Goal: Task Accomplishment & Management: Manage account settings

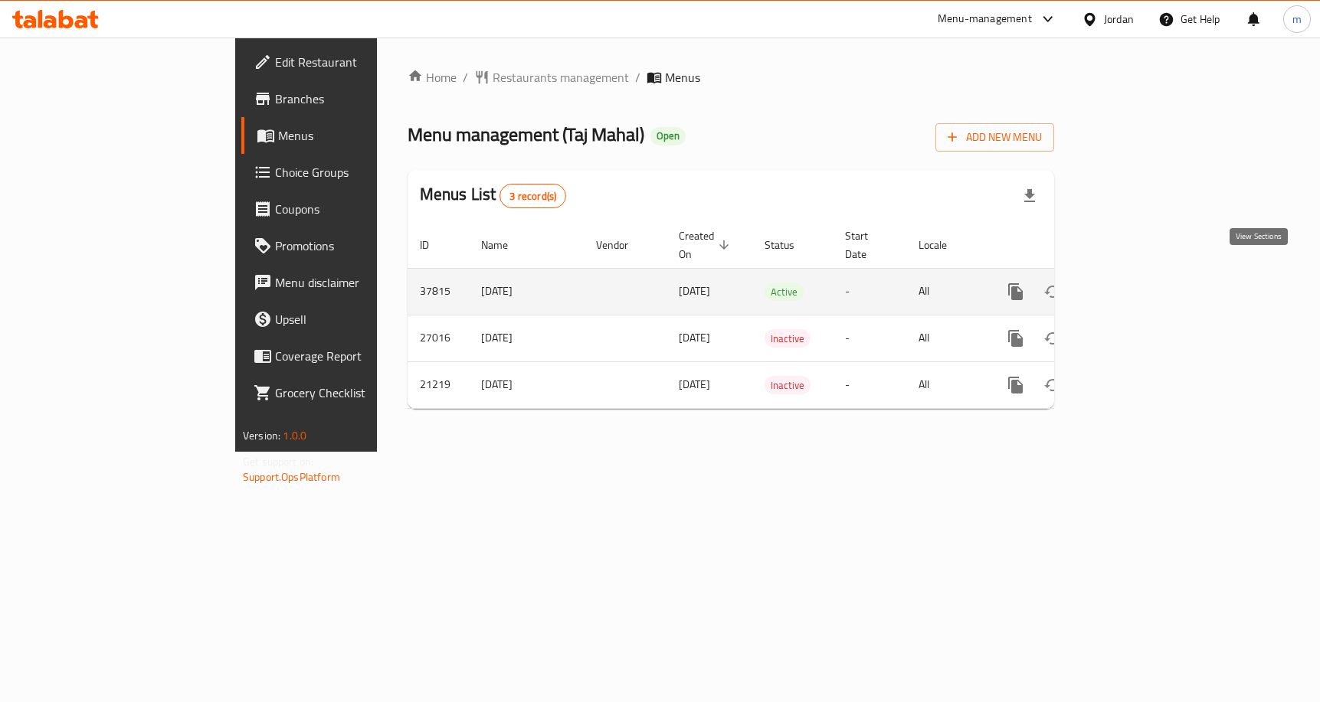
click at [1135, 283] on icon "enhanced table" at bounding box center [1126, 292] width 18 height 18
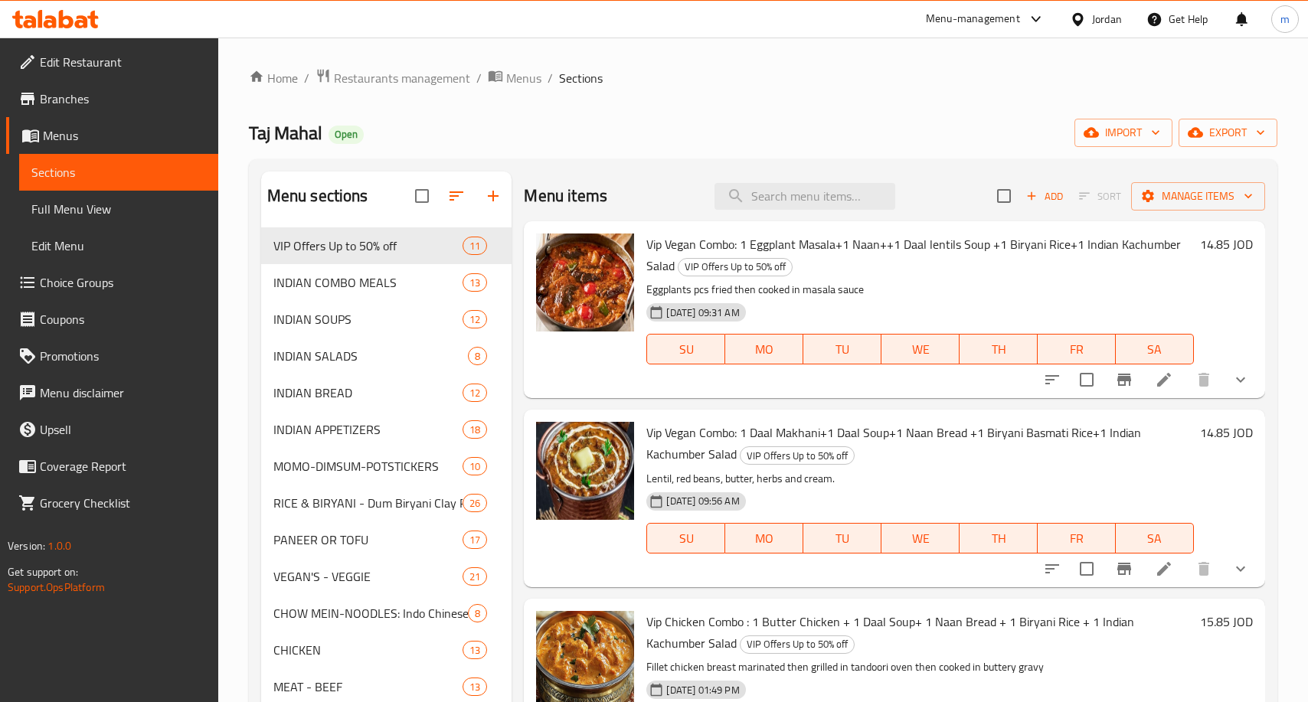
click at [99, 286] on span "Choice Groups" at bounding box center [123, 282] width 166 height 18
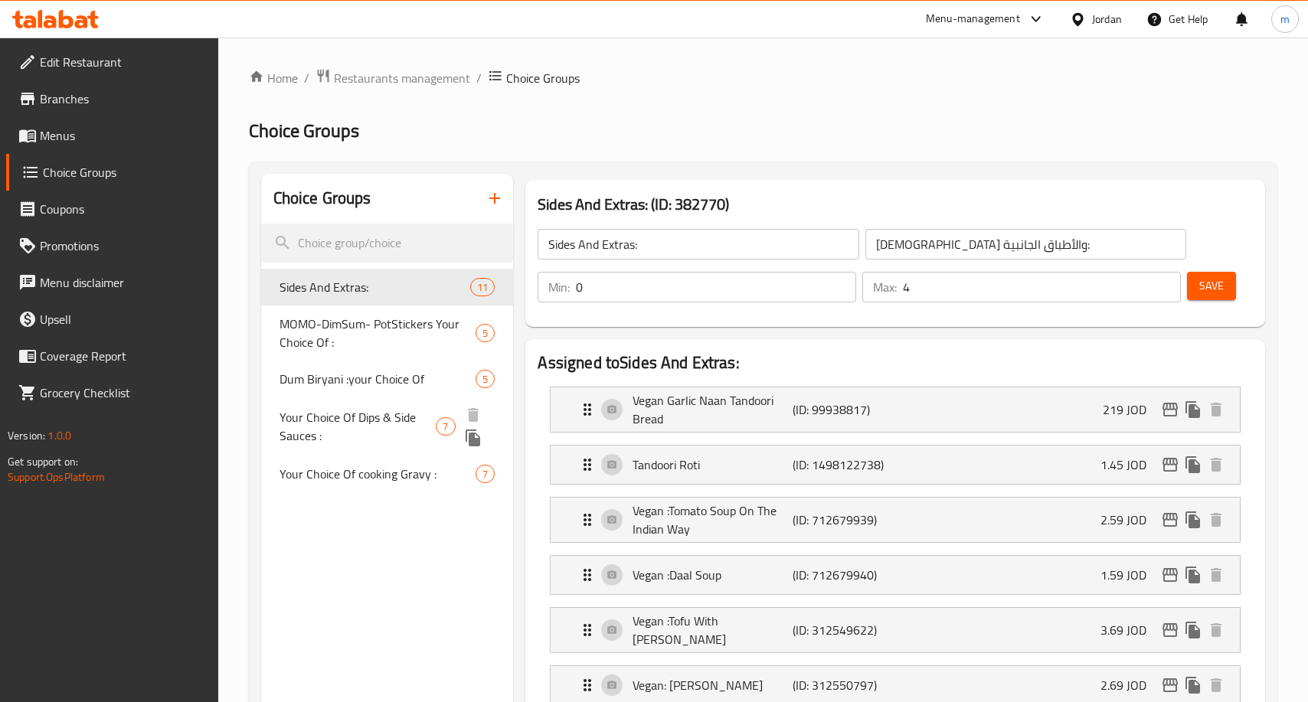
click at [309, 433] on span "Your Choice Of Dips & Side Sauces :" at bounding box center [358, 426] width 157 height 37
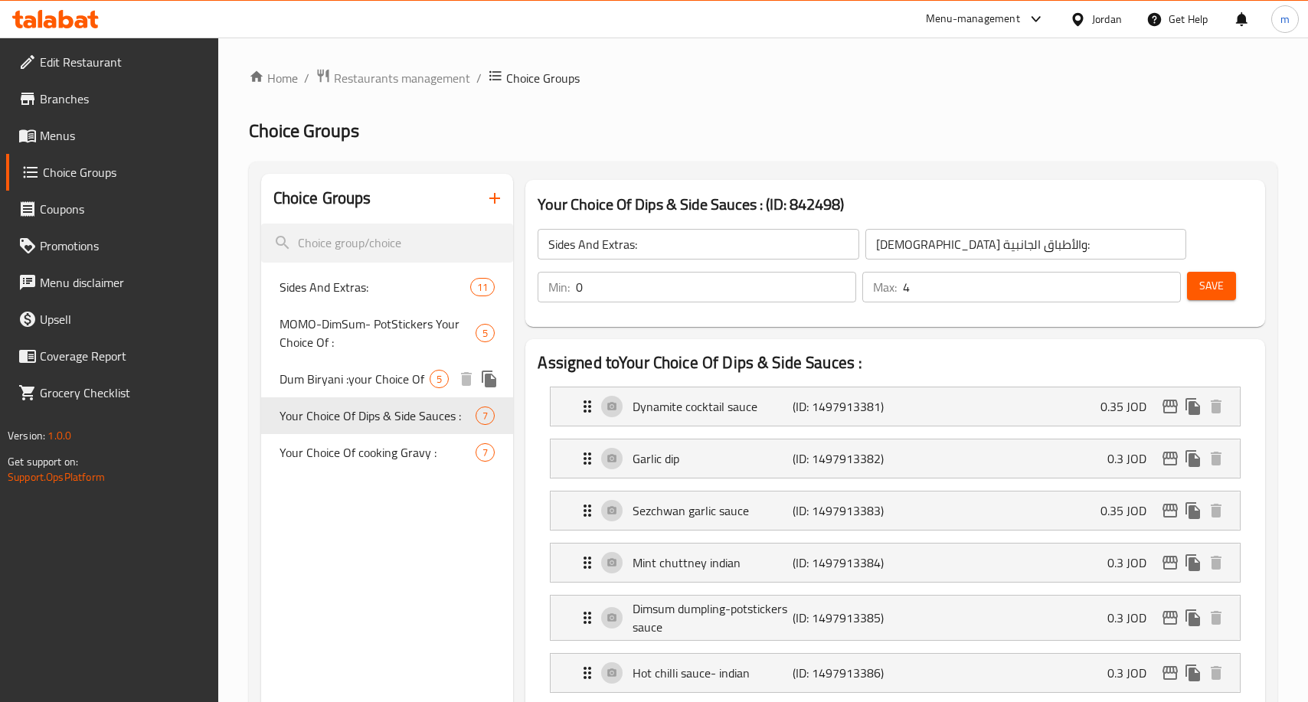
type input "Your Choice Of Dips & Side Sauces :"
type input "اختيارك من الصوصات الجانبية والديب :"
type input "6"
click at [416, 74] on span "Restaurants management" at bounding box center [402, 78] width 136 height 18
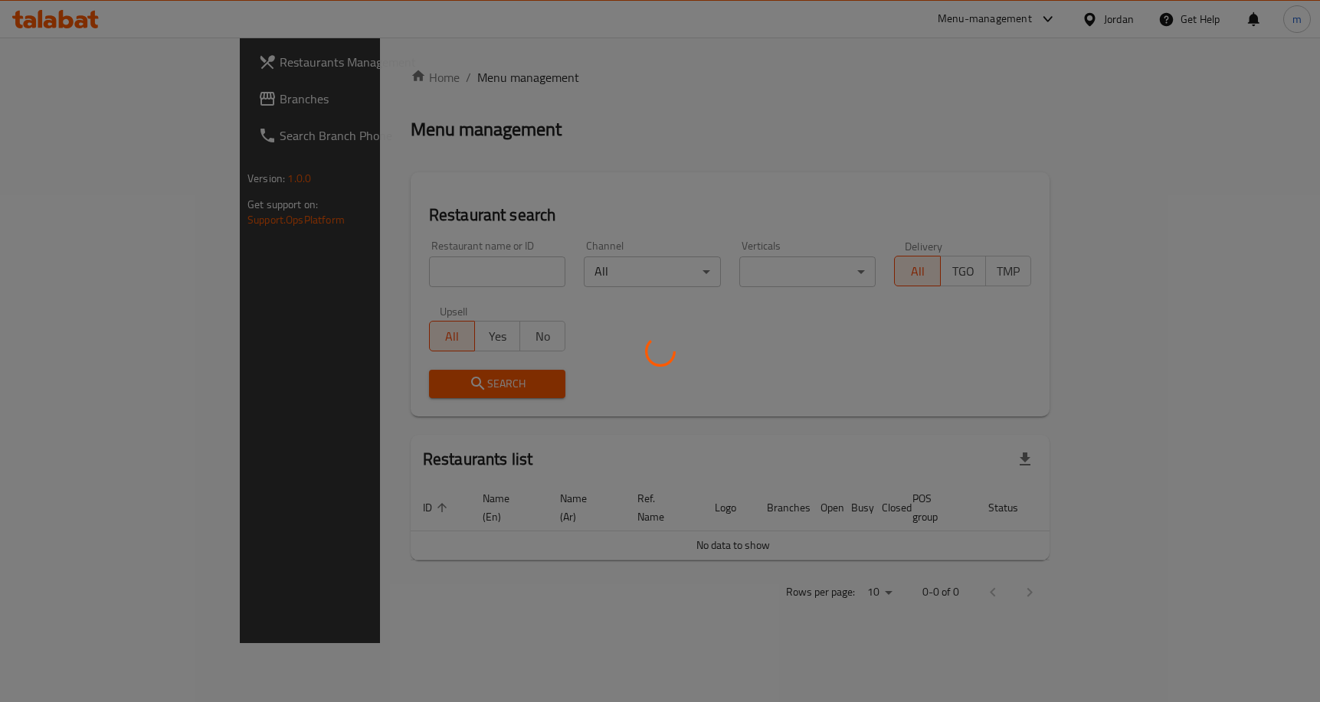
click at [72, 102] on div at bounding box center [660, 351] width 1320 height 702
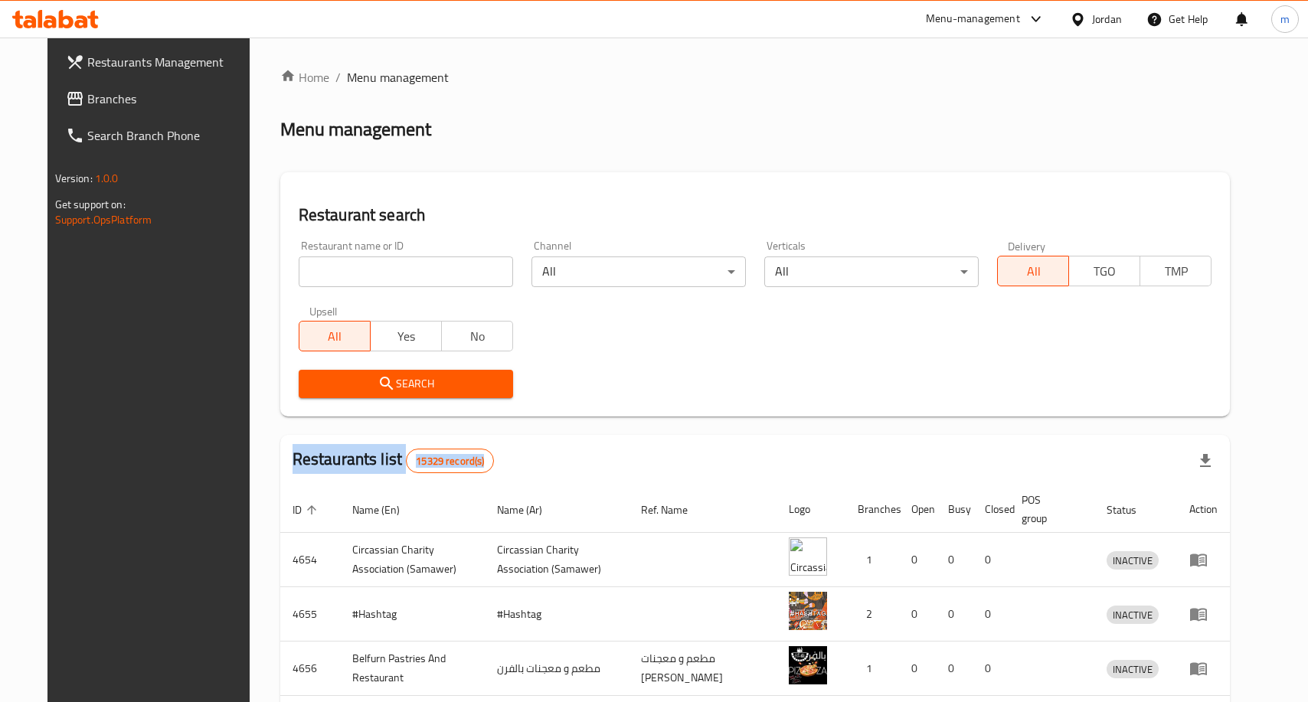
click at [87, 90] on span "Branches" at bounding box center [170, 99] width 166 height 18
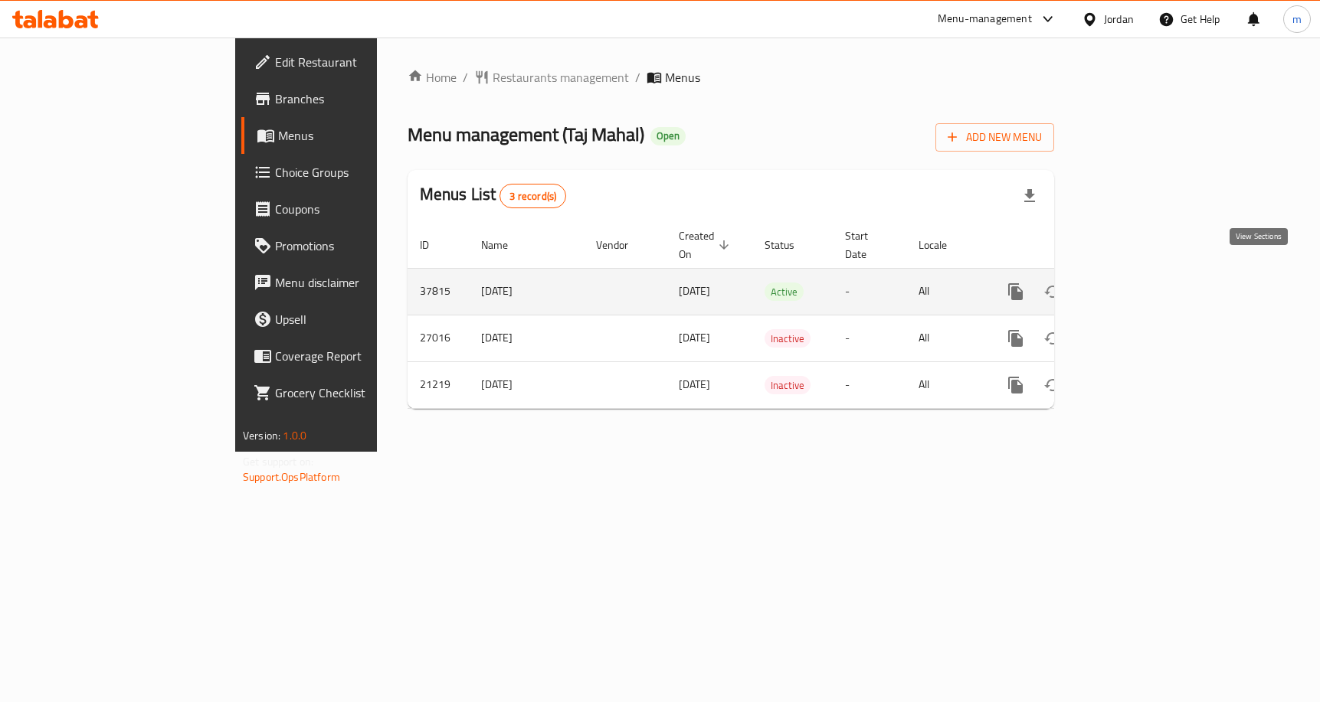
click at [1135, 283] on icon "enhanced table" at bounding box center [1126, 292] width 18 height 18
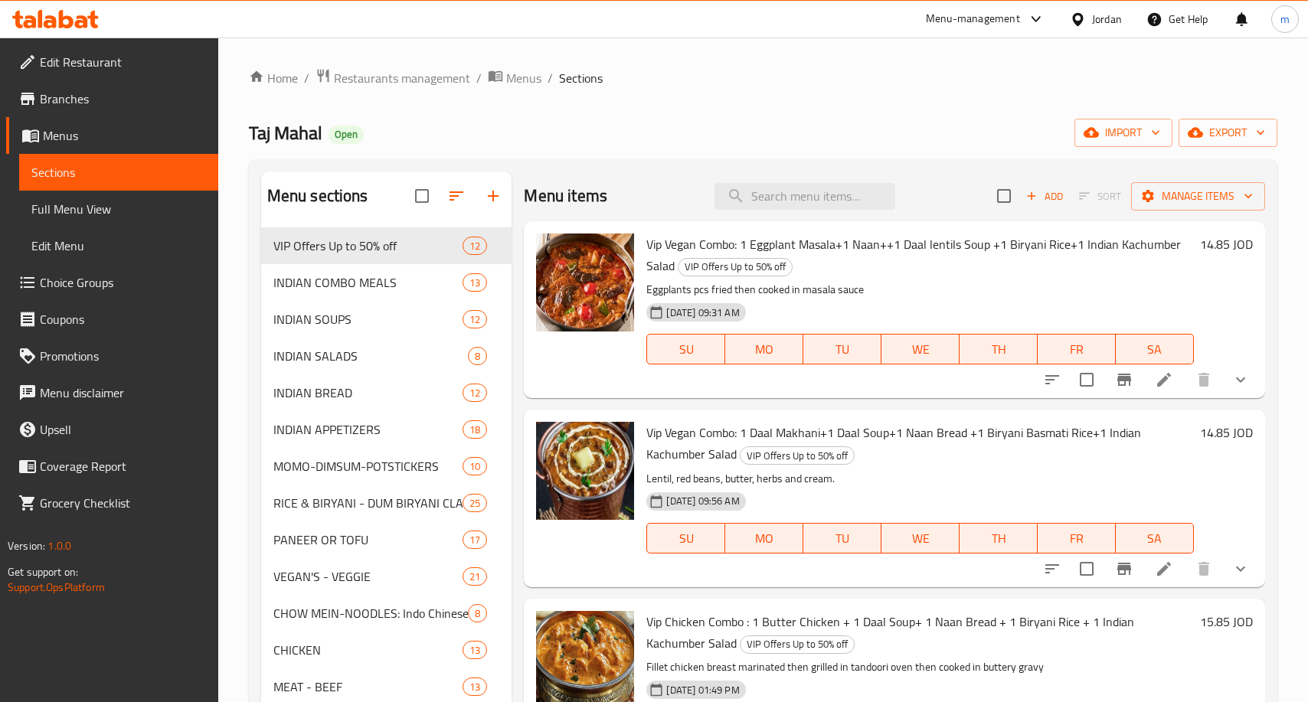
click at [138, 289] on span "Choice Groups" at bounding box center [123, 282] width 166 height 18
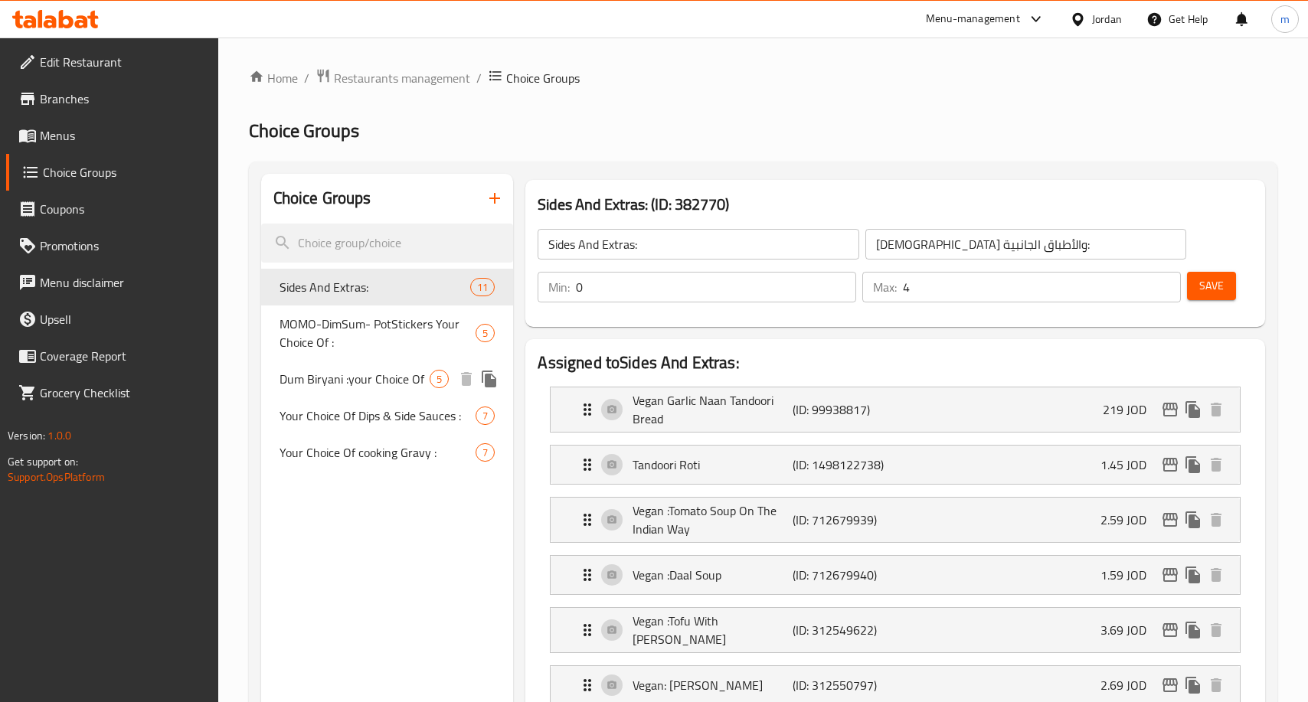
click at [327, 376] on span "Dum Biryani :your Choice Of" at bounding box center [355, 379] width 151 height 18
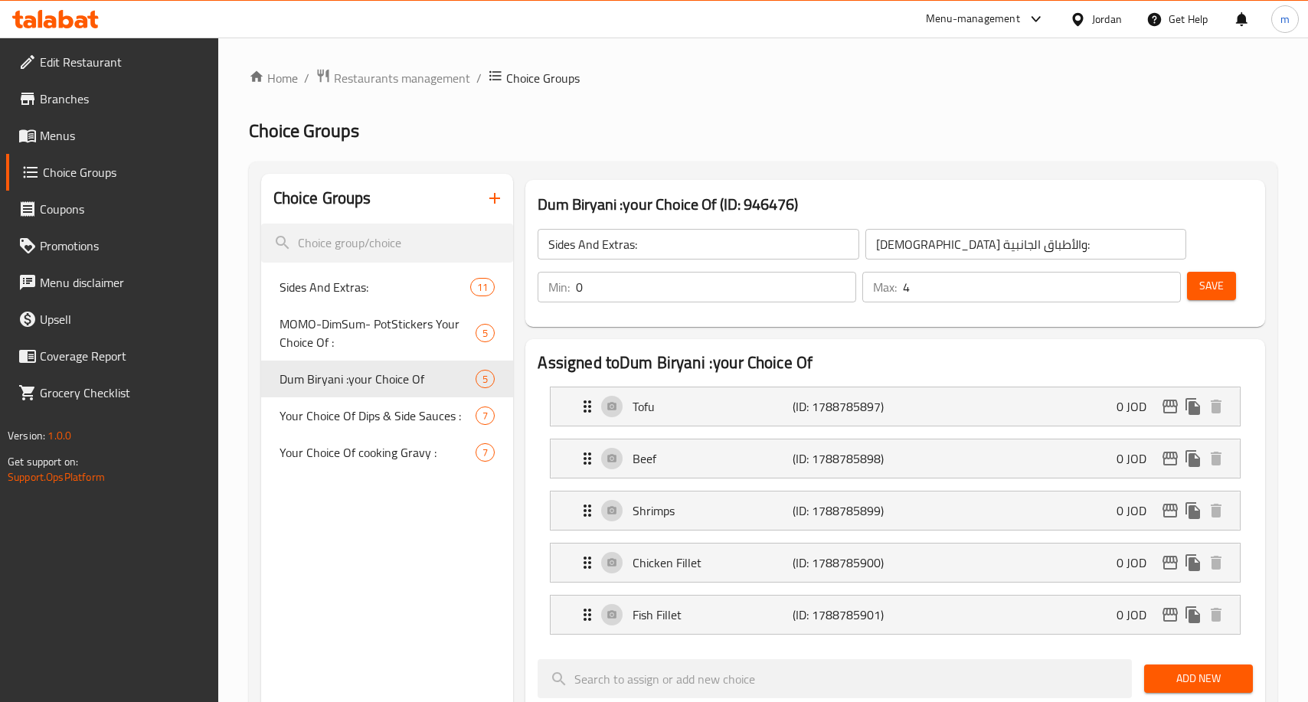
type input "Dum Biryani :your Choice Of"
type input "دم برياني : خياركم من :"
type input "1"
click at [895, 135] on h2 "Choice Groups" at bounding box center [763, 131] width 1029 height 25
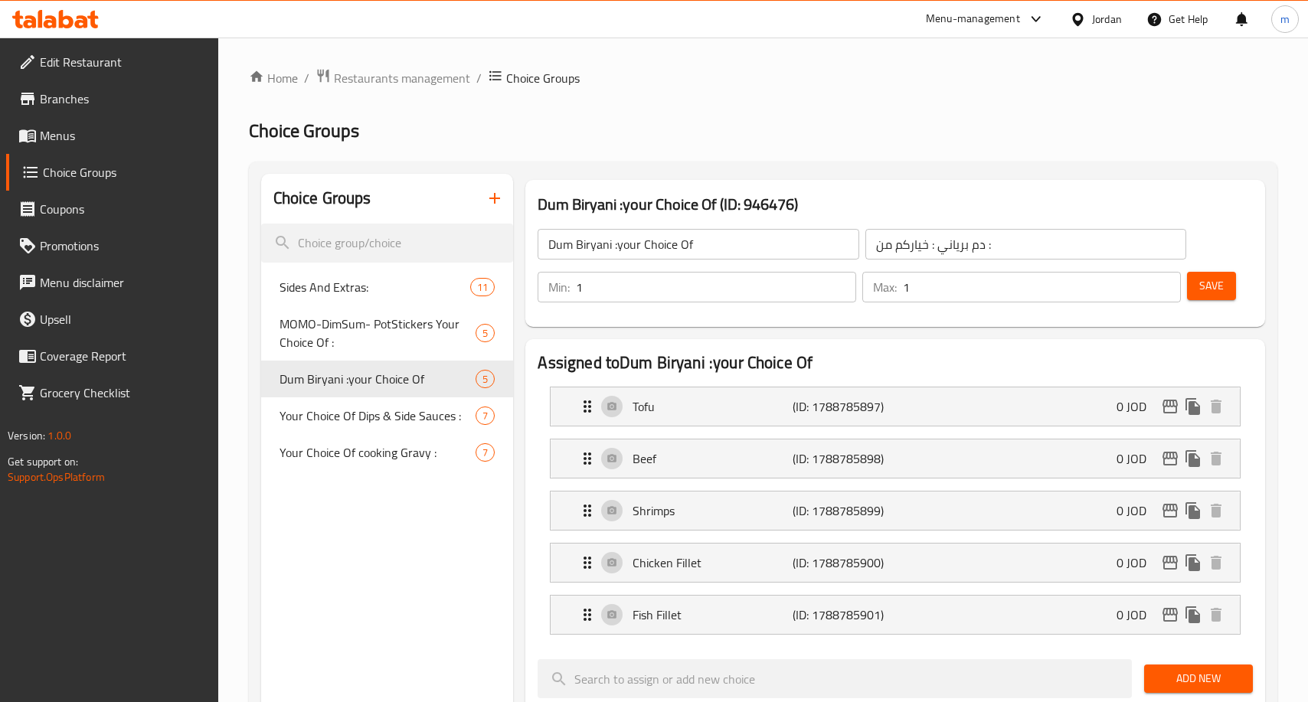
click at [730, 105] on div "Home / Restaurants management / Choice Groups Choice Groups Choice Groups Sides…" at bounding box center [763, 695] width 1029 height 1255
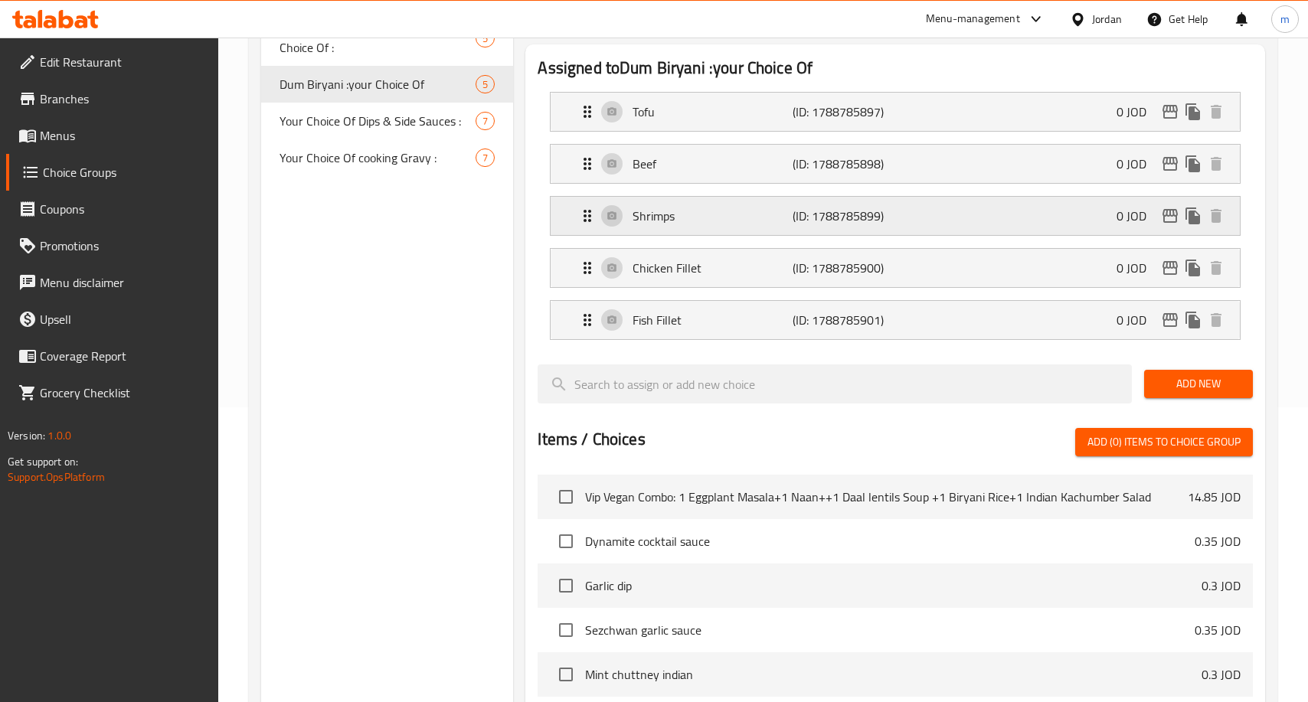
scroll to position [306, 0]
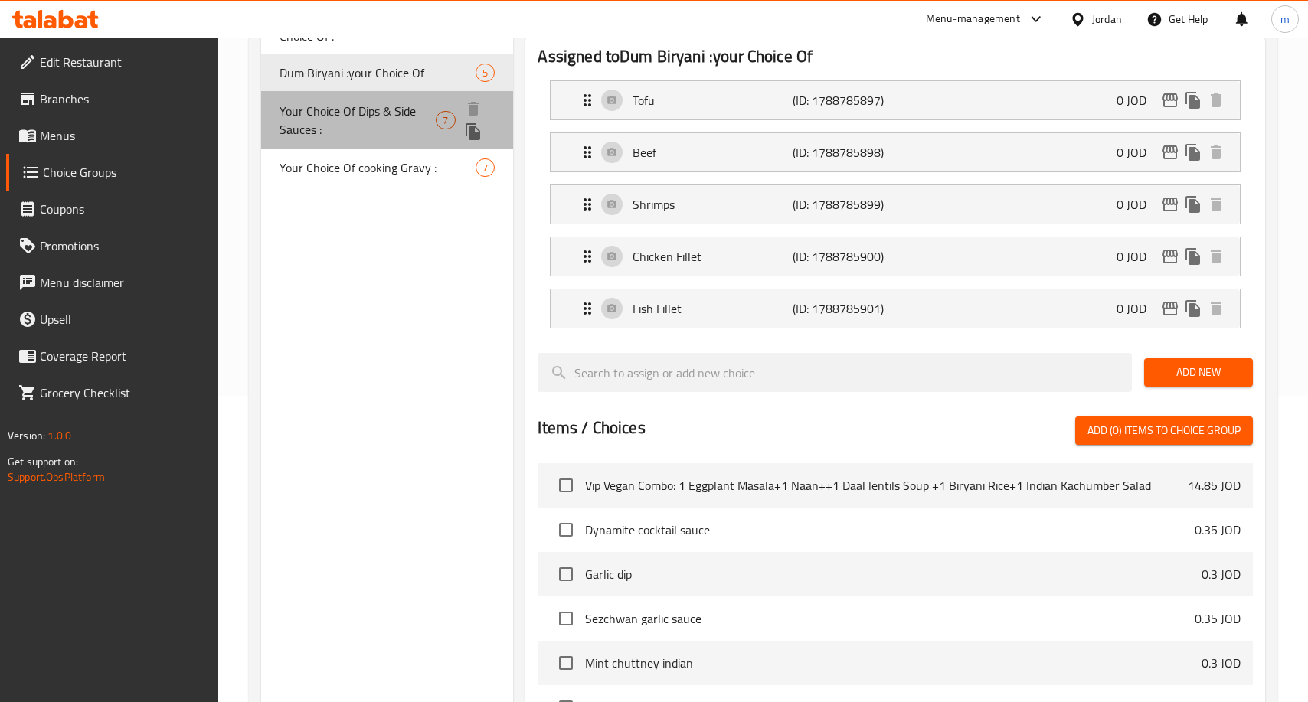
click at [324, 113] on span "Your Choice Of Dips & Side Sauces :" at bounding box center [358, 120] width 157 height 37
type input "Your Choice Of Dips & Side Sauces :"
type input "اختيارك من الصوصات الجانبية والديب :"
type input "0"
type input "6"
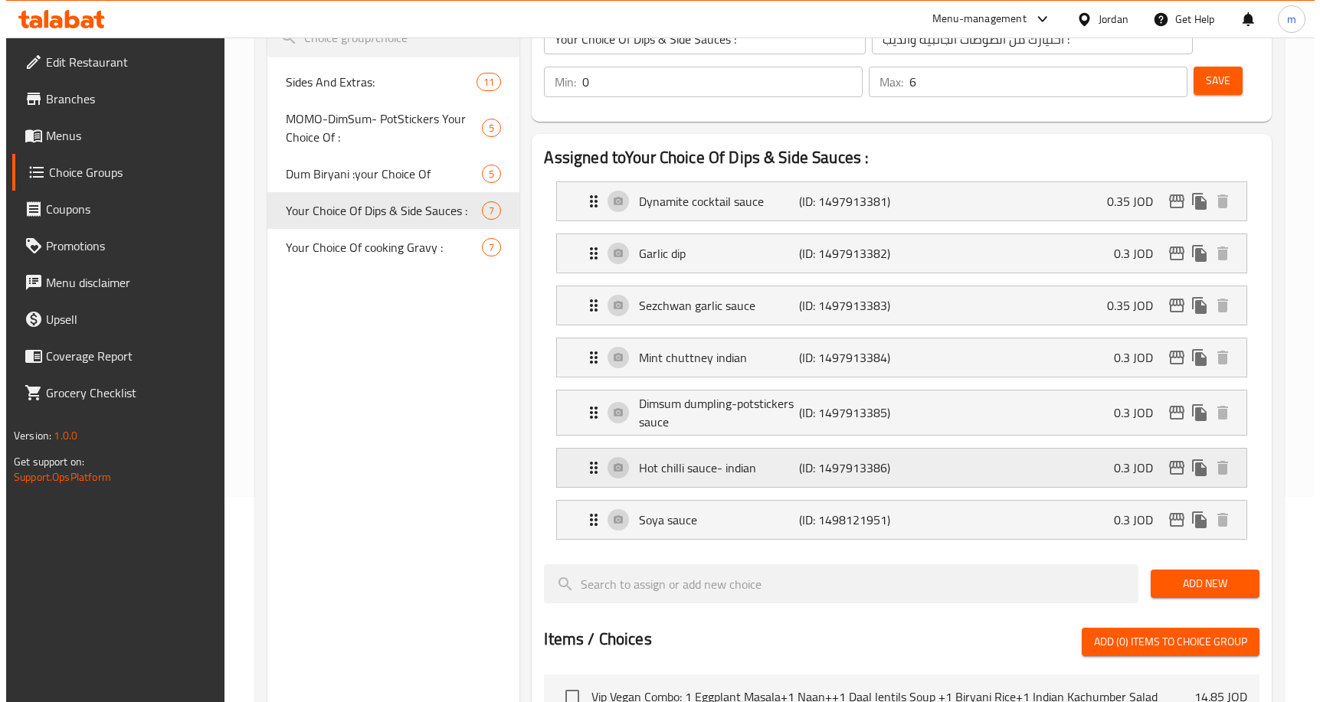
scroll to position [0, 0]
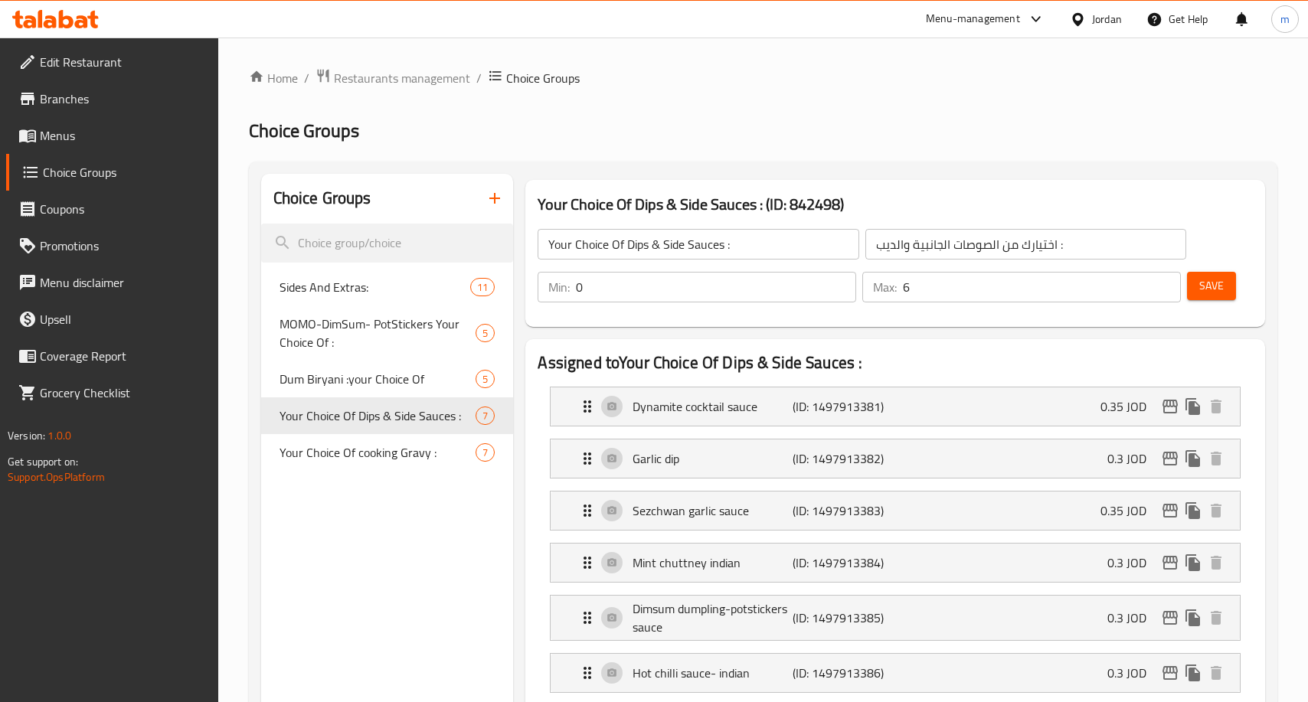
click at [714, 129] on h2 "Choice Groups" at bounding box center [763, 131] width 1029 height 25
click at [384, 84] on span "Restaurants management" at bounding box center [402, 78] width 136 height 18
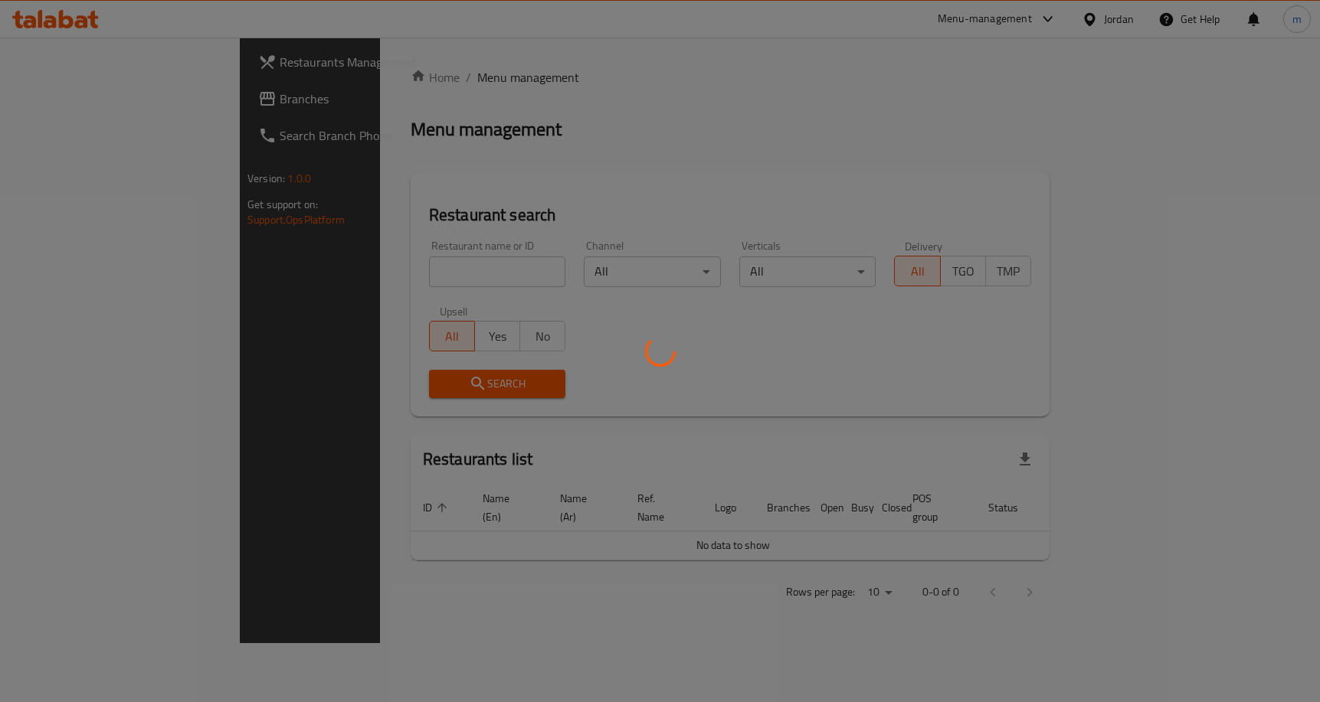
drag, startPoint x: 123, startPoint y: 108, endPoint x: 90, endPoint y: 96, distance: 35.1
click at [123, 108] on div at bounding box center [660, 351] width 1320 height 702
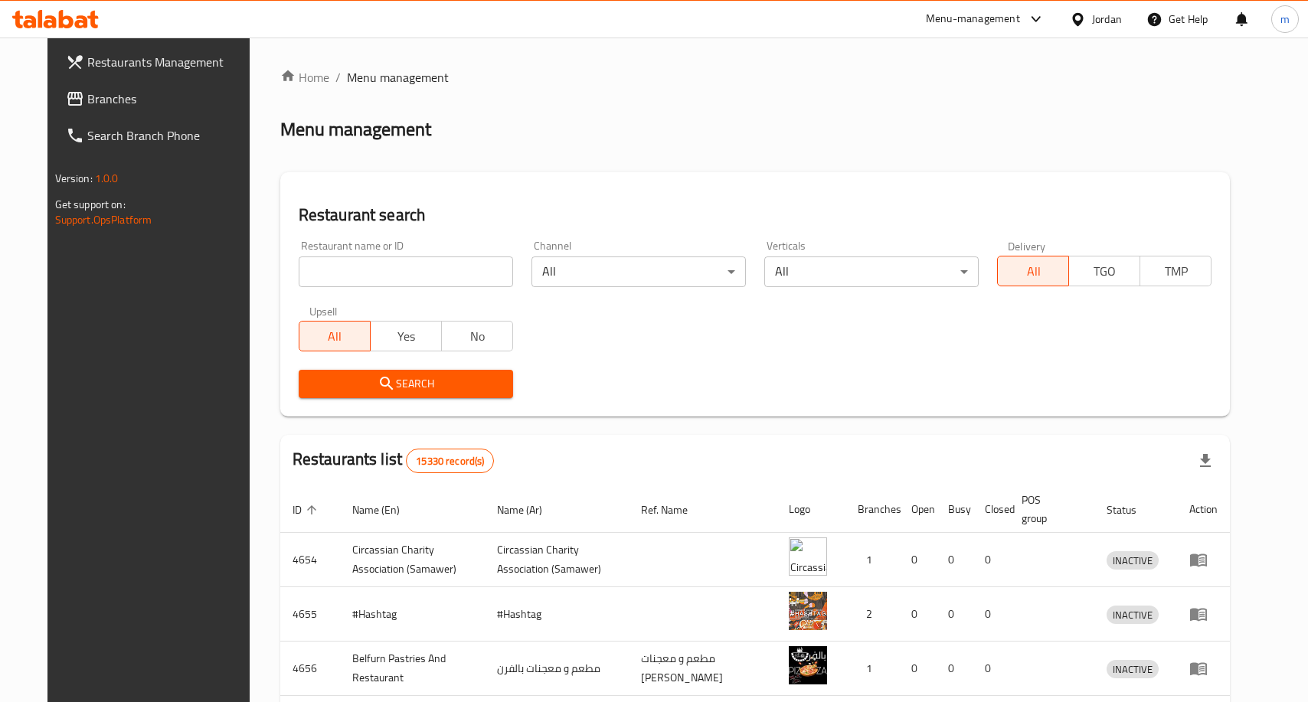
click at [90, 96] on div at bounding box center [654, 351] width 1308 height 702
click at [90, 96] on span "Branches" at bounding box center [170, 99] width 166 height 18
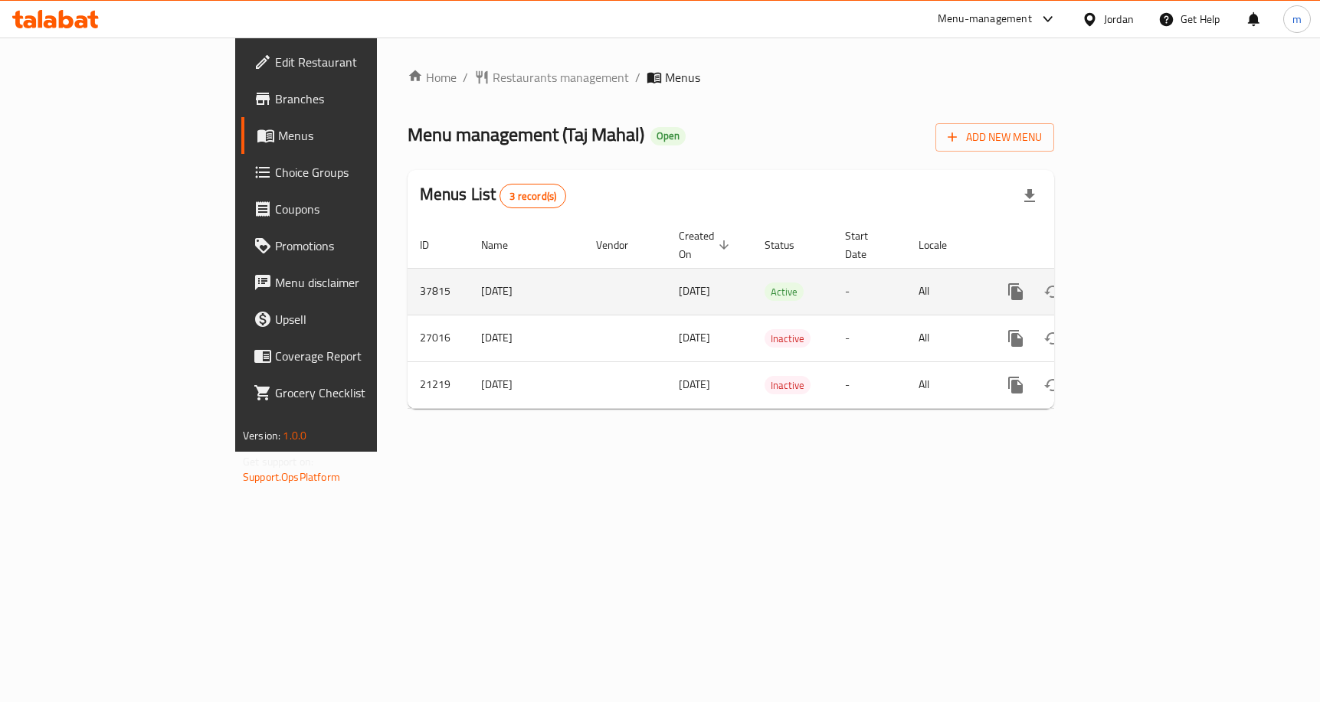
click at [1135, 283] on icon "enhanced table" at bounding box center [1126, 292] width 18 height 18
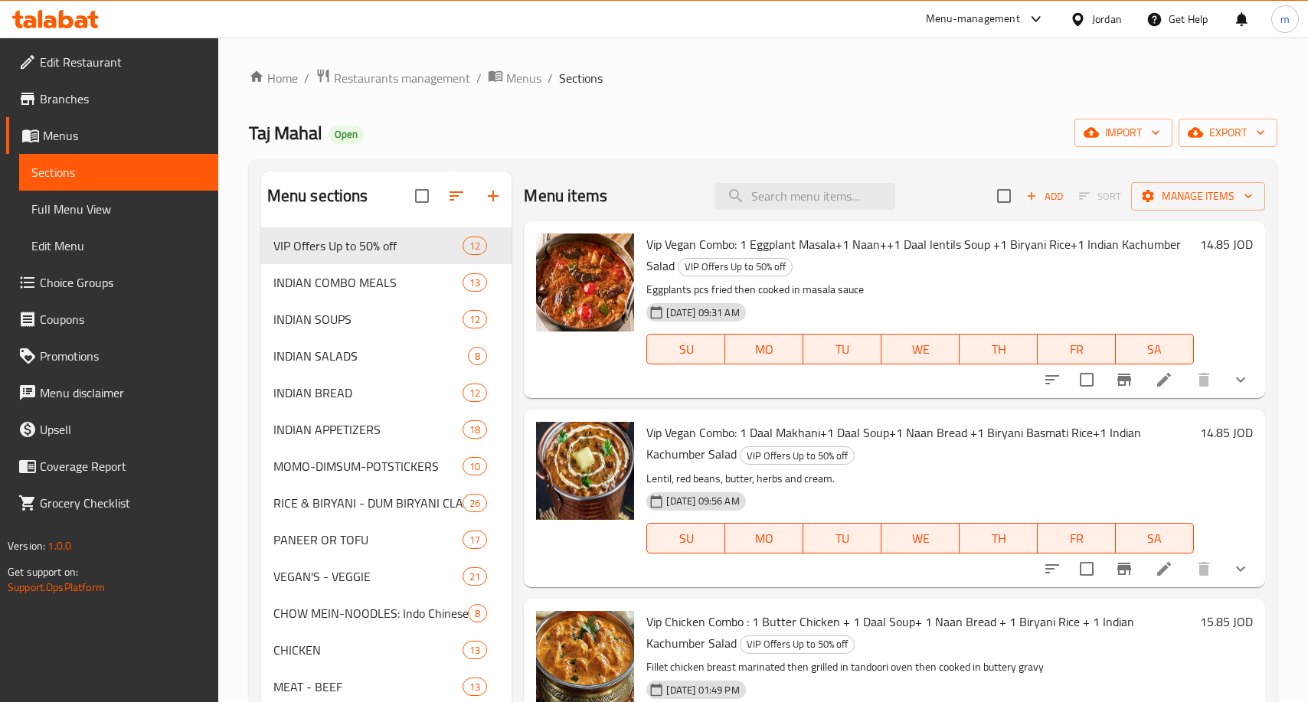
click at [116, 286] on span "Choice Groups" at bounding box center [123, 282] width 166 height 18
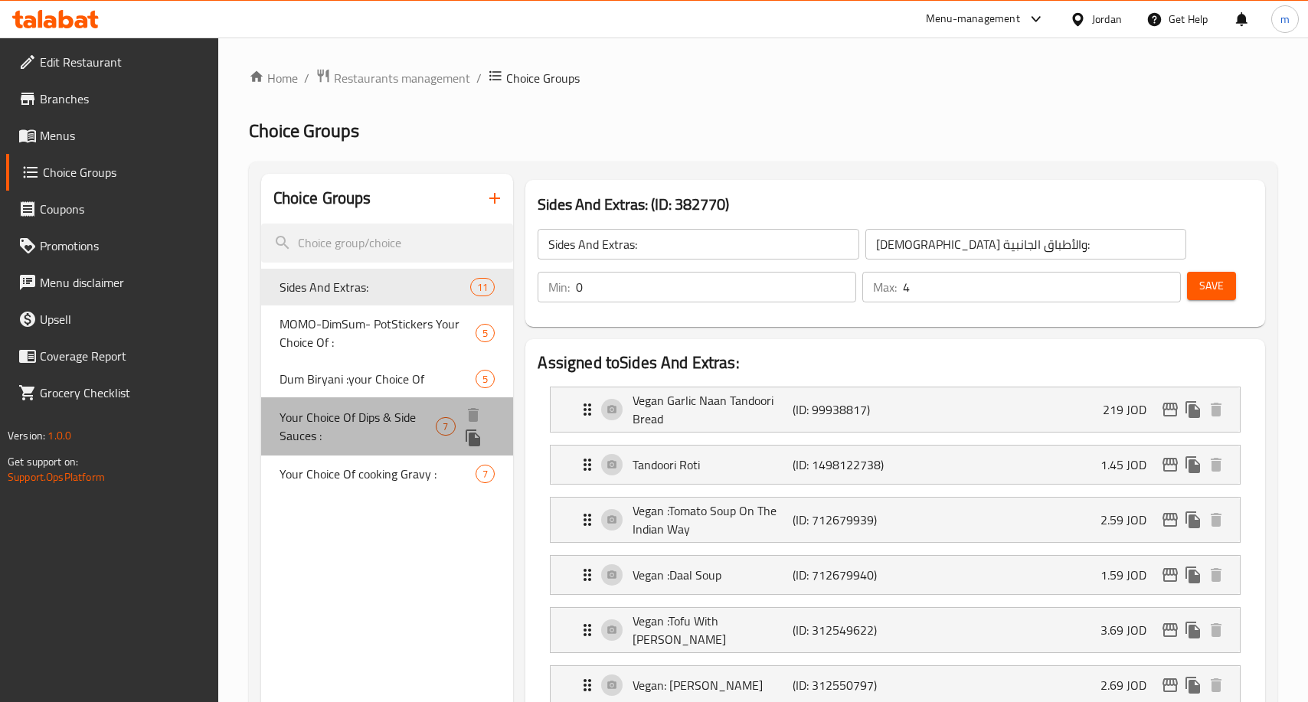
click at [343, 429] on span "Your Choice Of Dips & Side Sauces :" at bounding box center [358, 426] width 157 height 37
type input "Your Choice Of Dips & Side Sauces :"
type input "اختيارك من الصوصات الجانبية والديب :"
type input "6"
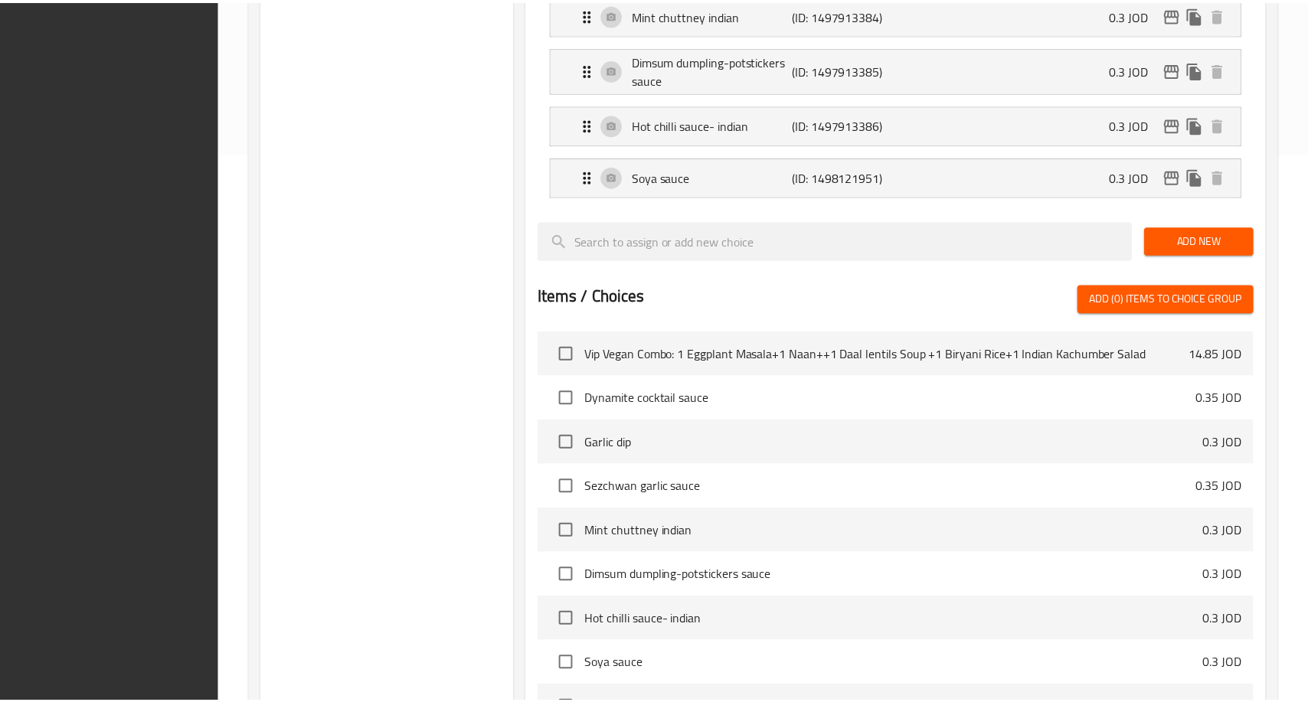
scroll to position [761, 0]
